Goal: Information Seeking & Learning: Understand process/instructions

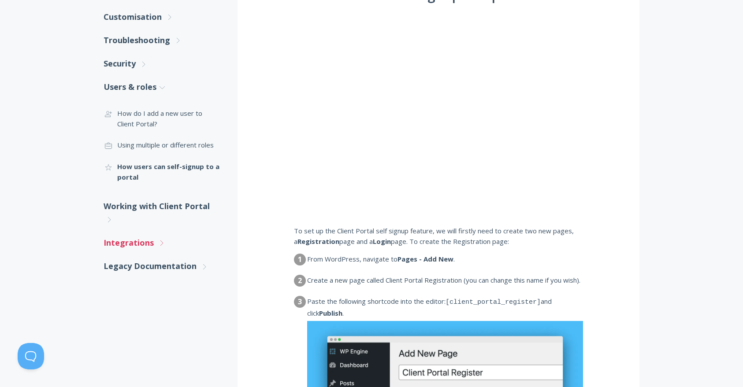
scroll to position [209, 0]
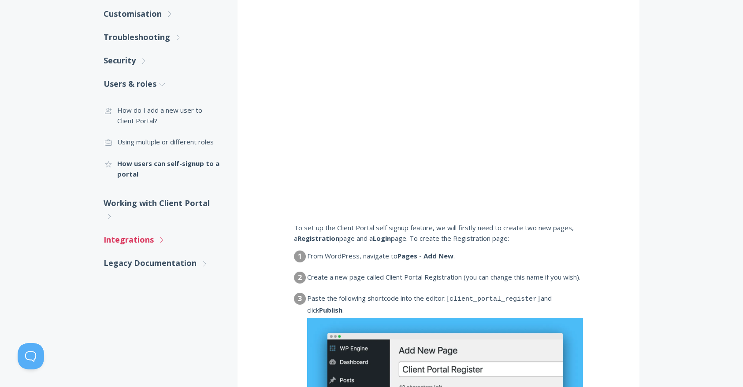
click at [148, 241] on link "Integrations .st0{fill:none;stroke:#000000;stroke-width:2;stroke-miterlimit:10;…" at bounding box center [162, 239] width 116 height 23
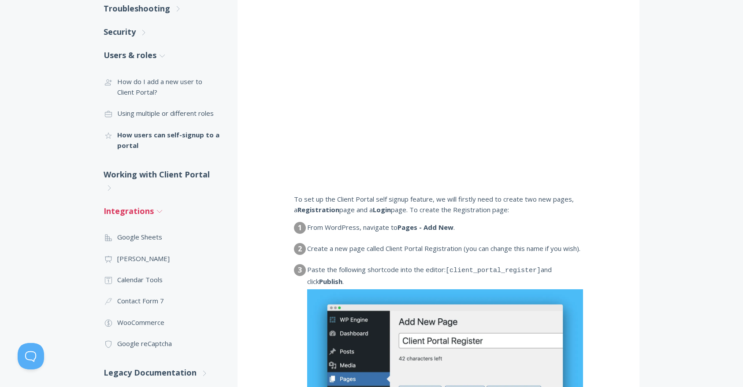
scroll to position [253, 0]
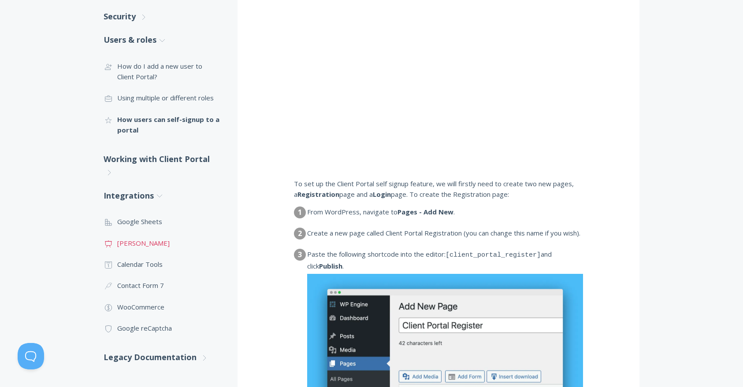
click at [123, 245] on link ".st0{fill:none;stroke:#000000;stroke-width:2;stroke-miterlimit:10;} Untitled-13…" at bounding box center [162, 243] width 116 height 21
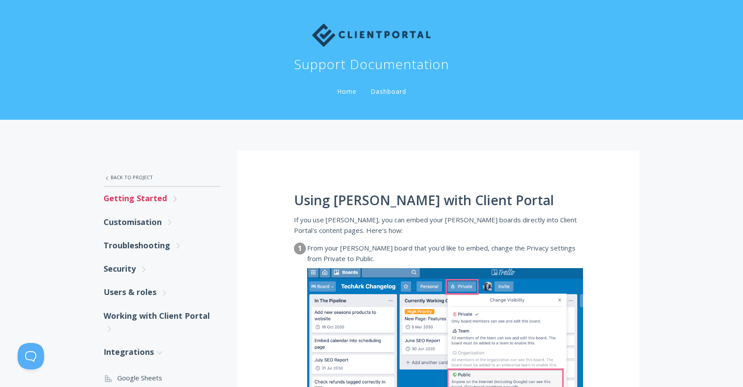
click at [151, 201] on link "Getting Started .st0{fill:none;stroke:#000000;stroke-width:2;stroke-miterlimit:…" at bounding box center [162, 198] width 116 height 23
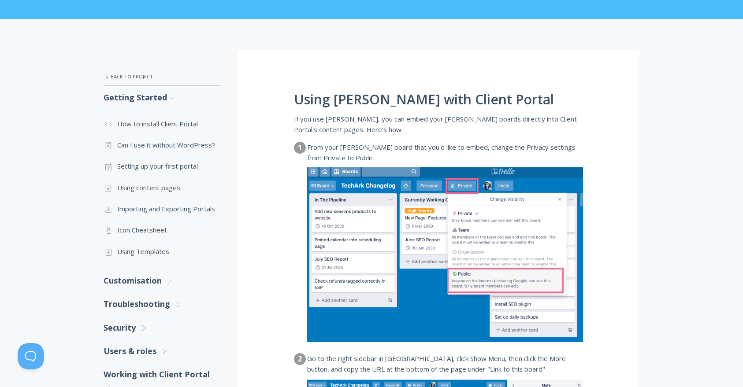
scroll to position [101, 0]
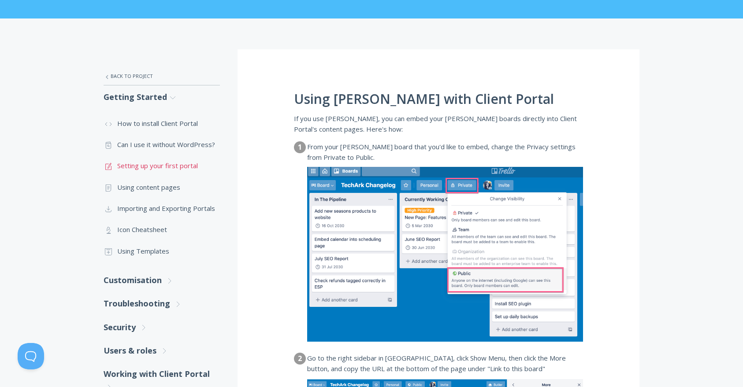
click at [158, 165] on link ".st0{fill:none;stroke:#000000;stroke-width:2;stroke-miterlimit:10;} 1. General …" at bounding box center [162, 165] width 116 height 21
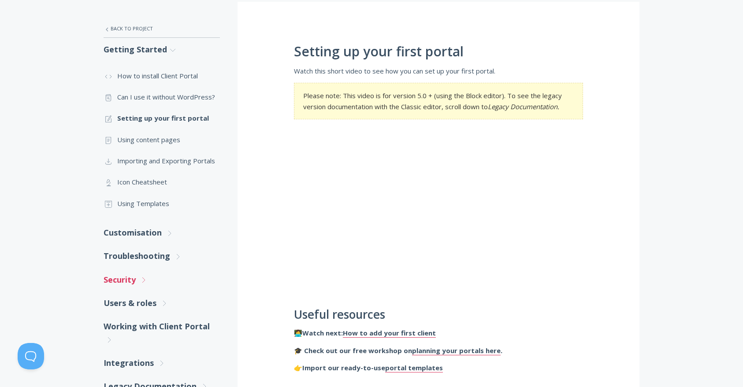
scroll to position [150, 0]
click at [149, 237] on link "Customisation .st0{fill:none;stroke:#000000;stroke-width:2;stroke-miterlimit:10…" at bounding box center [162, 231] width 116 height 23
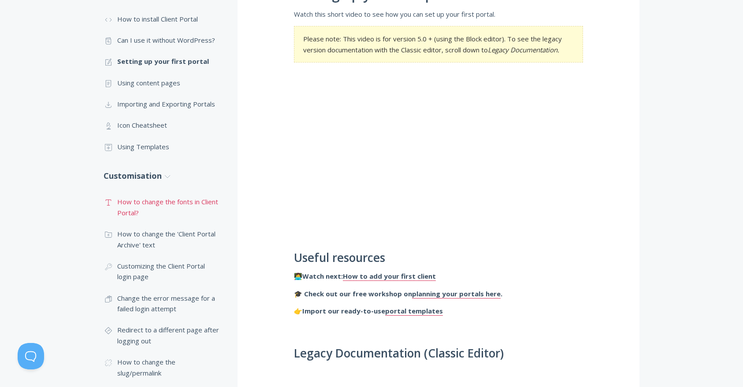
scroll to position [207, 0]
click at [134, 271] on link ".cls-1{fill:none;stroke:#000;stroke-miterlimit:10;stroke-width:2px;} 1. General…" at bounding box center [162, 271] width 116 height 32
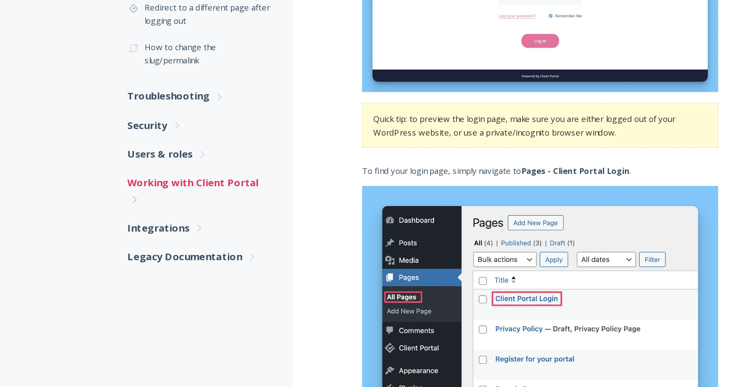
scroll to position [335, 0]
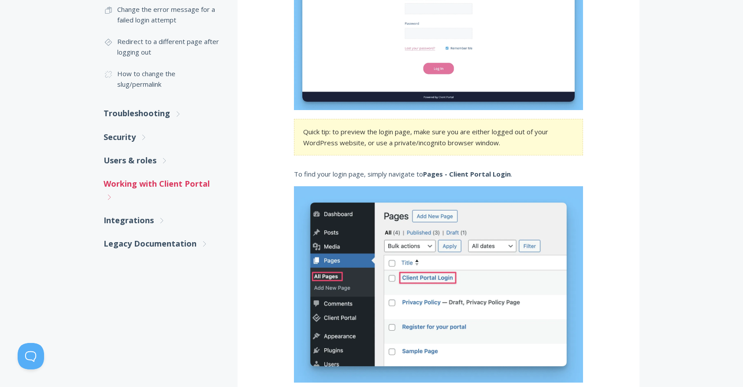
click at [174, 185] on link "Working with Client Portal .st0{fill:none;stroke:#000000;stroke-width:2;stroke-…" at bounding box center [162, 190] width 116 height 37
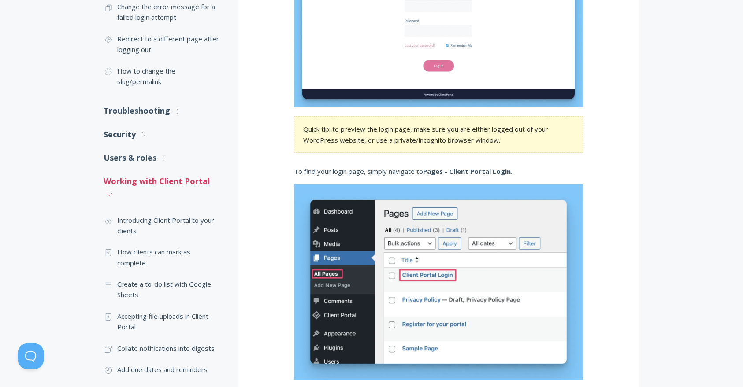
scroll to position [332, 0]
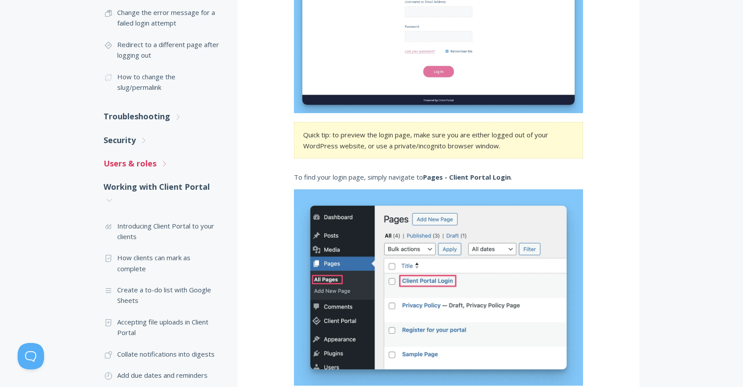
click at [156, 164] on link "Users & roles .st0{fill:none;stroke:#000000;stroke-width:2;stroke-miterlimit:10…" at bounding box center [162, 163] width 116 height 23
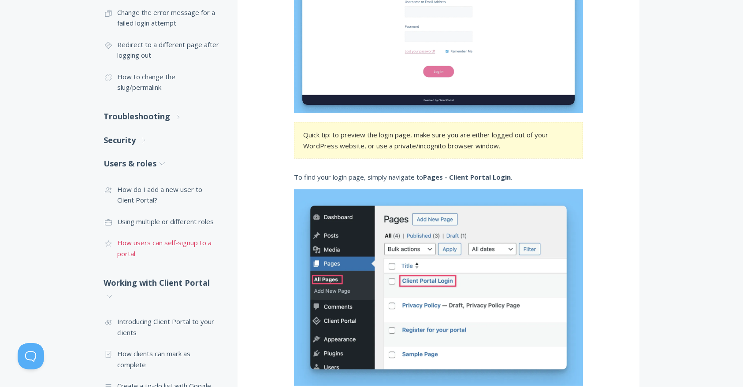
click at [158, 241] on link ".cls-1{fill:none;stroke:#000;stroke-miterlimit:10;stroke-width:2px;} 1. General…" at bounding box center [162, 248] width 116 height 32
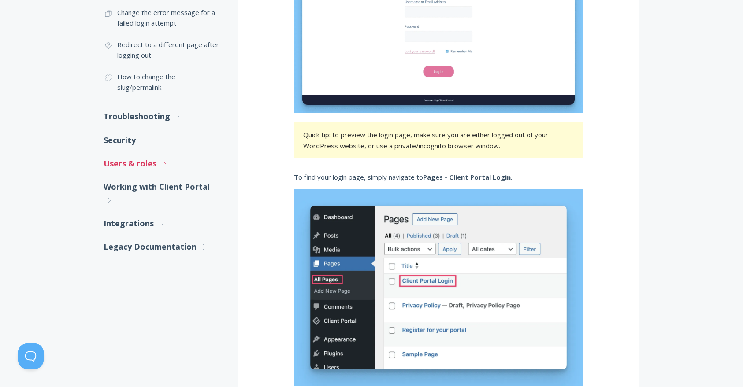
click at [138, 167] on link "Users & roles .st0{fill:none;stroke:#000000;stroke-width:2;stroke-miterlimit:10…" at bounding box center [162, 163] width 116 height 23
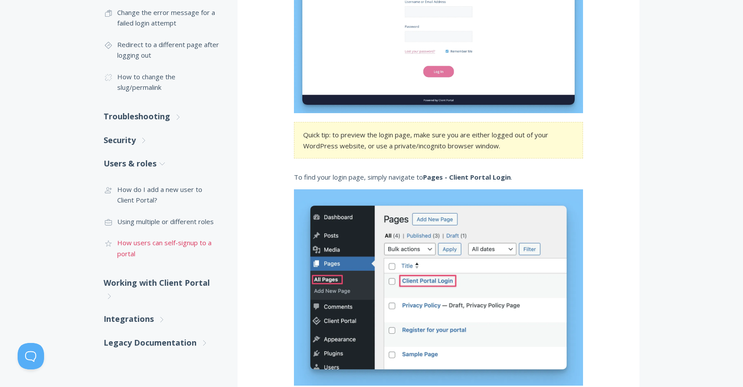
click at [145, 242] on link ".cls-1{fill:none;stroke:#000;stroke-miterlimit:10;stroke-width:2px;} 1. General…" at bounding box center [162, 248] width 116 height 32
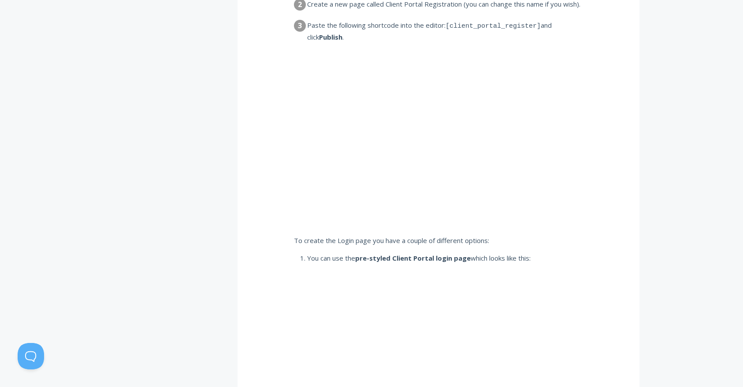
scroll to position [480, 0]
